Goal: Information Seeking & Learning: Learn about a topic

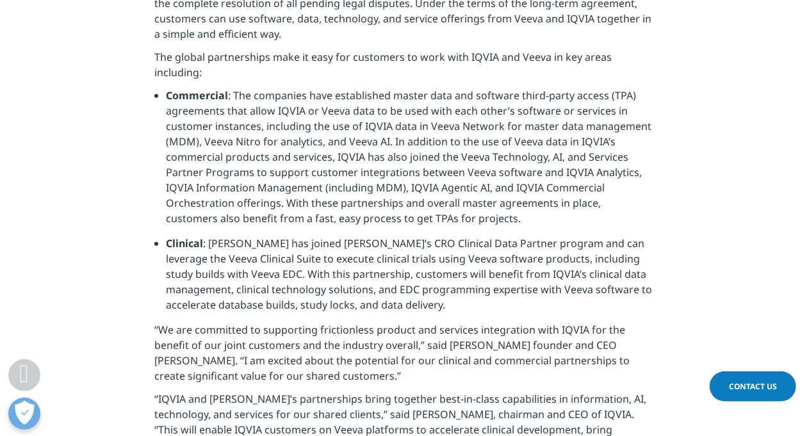
scroll to position [609, 0]
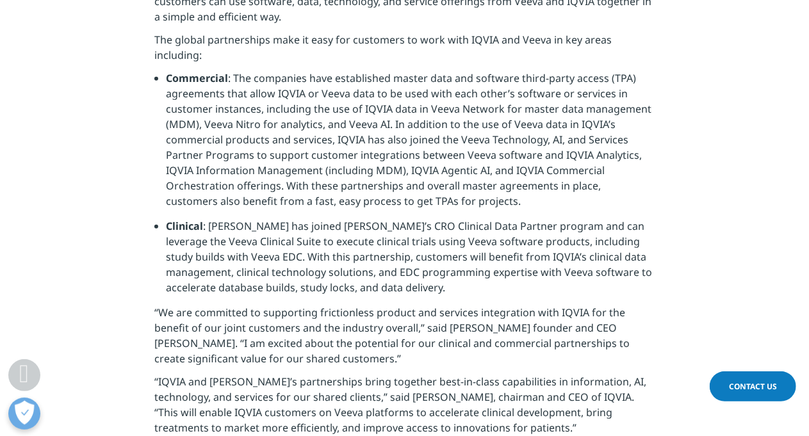
drag, startPoint x: 490, startPoint y: 399, endPoint x: 334, endPoint y: 402, distance: 156.3
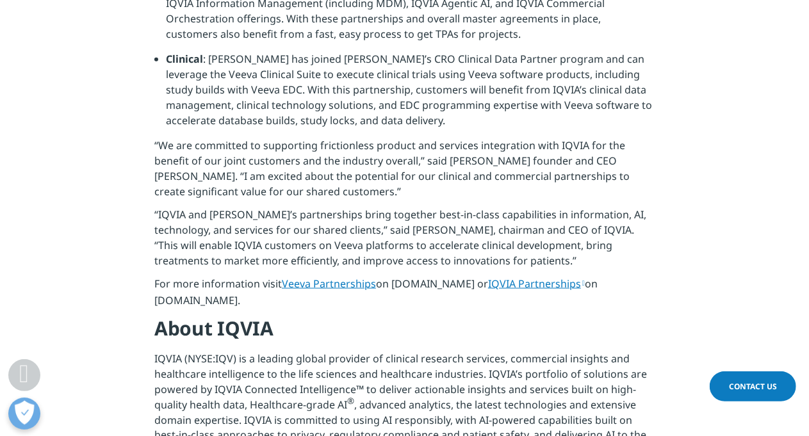
scroll to position [788, 0]
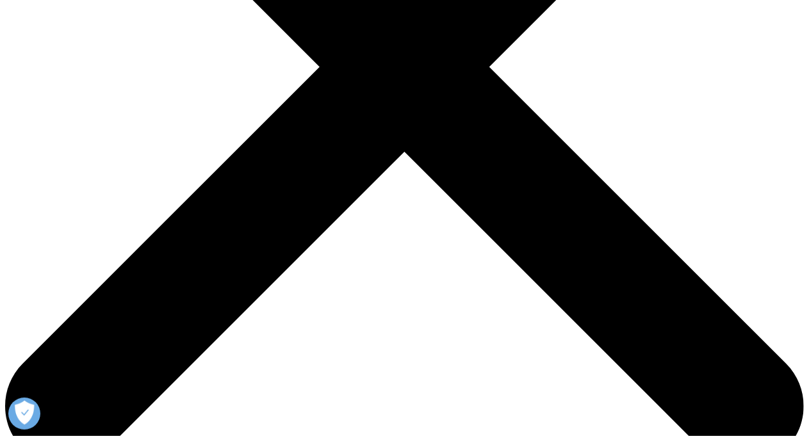
scroll to position [350, 0]
